Goal: Find specific page/section: Find specific page/section

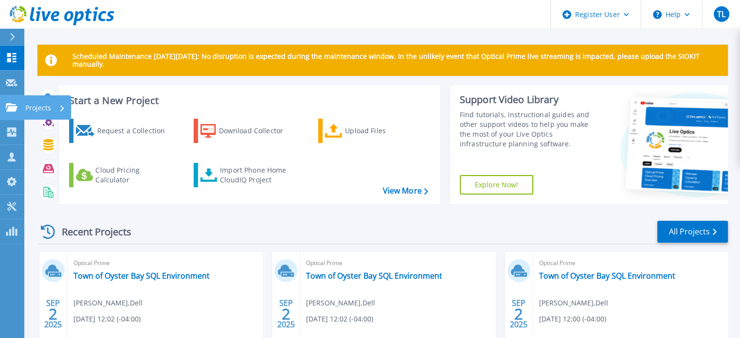
click at [3, 111] on link "Projects Projects" at bounding box center [12, 107] width 24 height 25
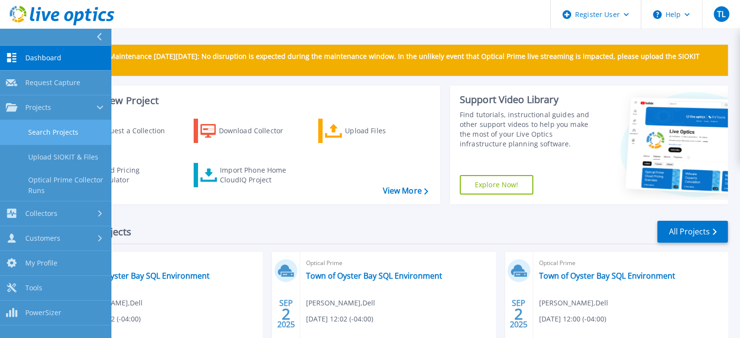
click at [78, 129] on link "Search Projects" at bounding box center [55, 132] width 111 height 25
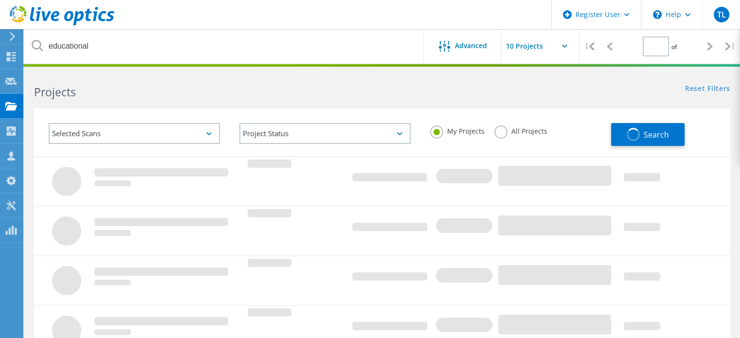
type input "1"
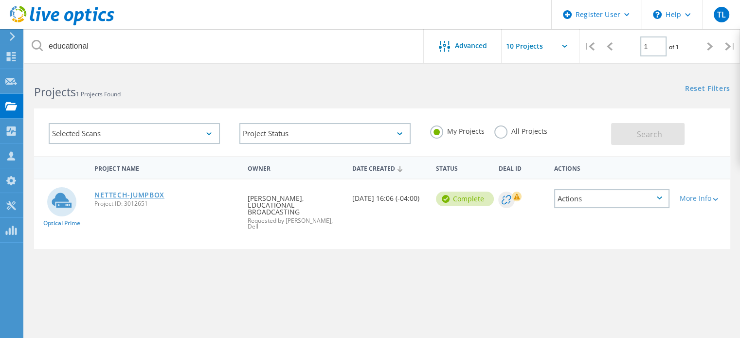
click at [152, 194] on link "NETTECH-JUMPBOX" at bounding box center [129, 195] width 70 height 7
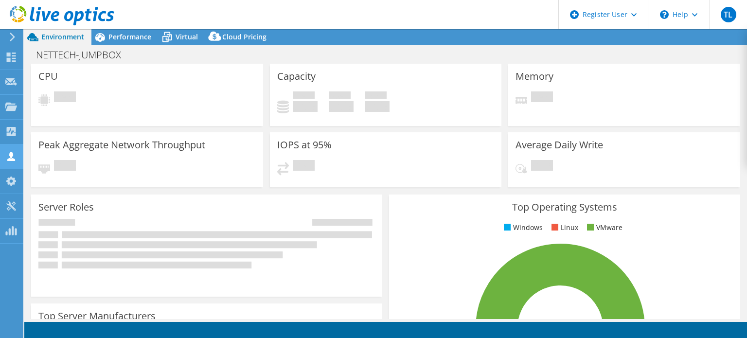
select select "USD"
